Goal: Information Seeking & Learning: Learn about a topic

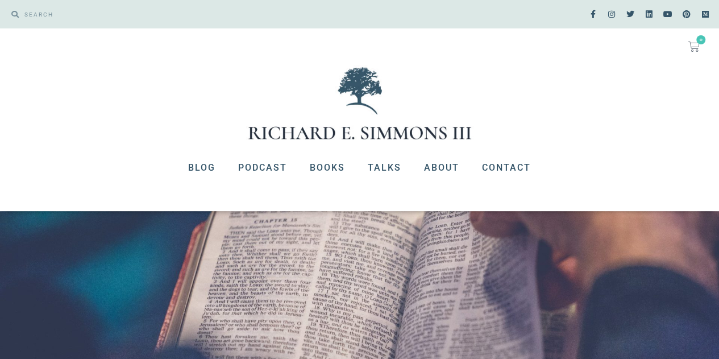
click at [19, 7] on div "Search Search" at bounding box center [180, 14] width 349 height 17
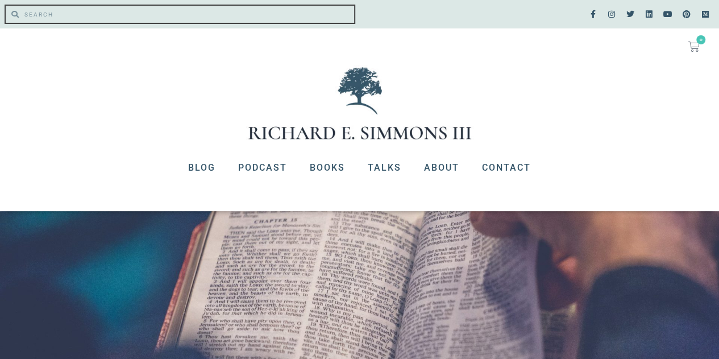
click at [28, 15] on input "Search" at bounding box center [187, 14] width 336 height 17
type input "why is the bibleimportant"
click at [80, 14] on input "why is the bibleimportant" at bounding box center [187, 14] width 336 height 17
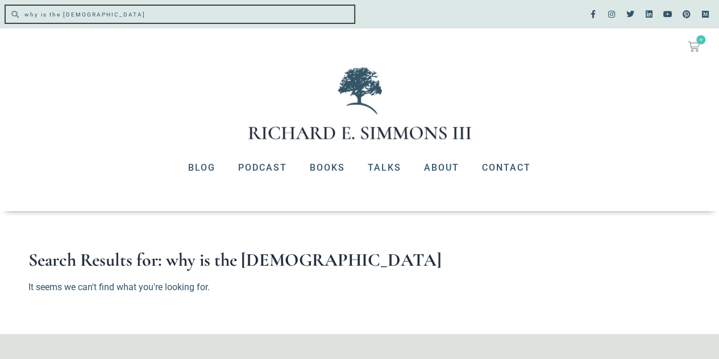
click at [82, 16] on input "why is the [DEMOGRAPHIC_DATA]" at bounding box center [187, 14] width 336 height 17
type input "why is the [DEMOGRAPHIC_DATA] important"
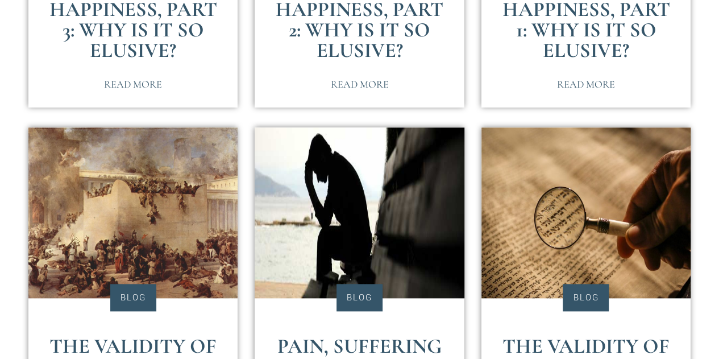
scroll to position [394, 0]
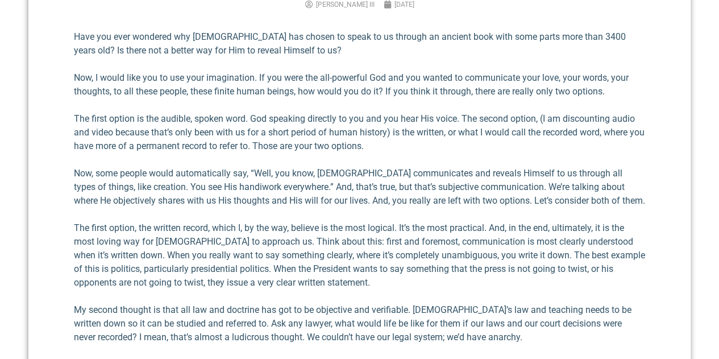
scroll to position [483, 0]
